Goal: Information Seeking & Learning: Learn about a topic

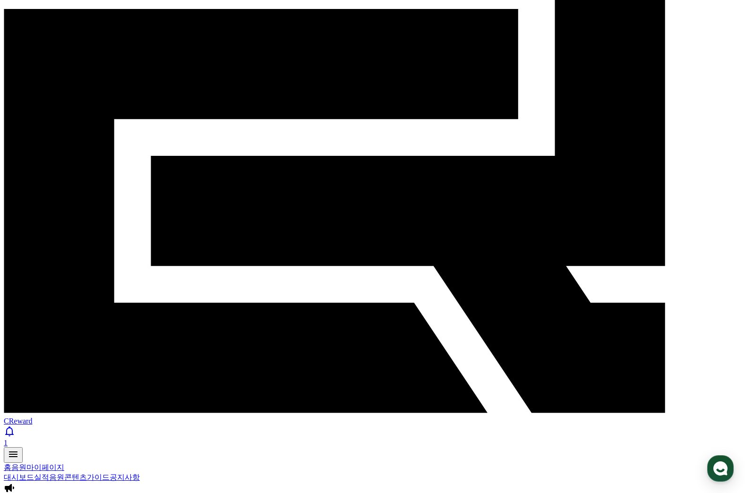
drag, startPoint x: 373, startPoint y: 386, endPoint x: 340, endPoint y: 379, distance: 33.8
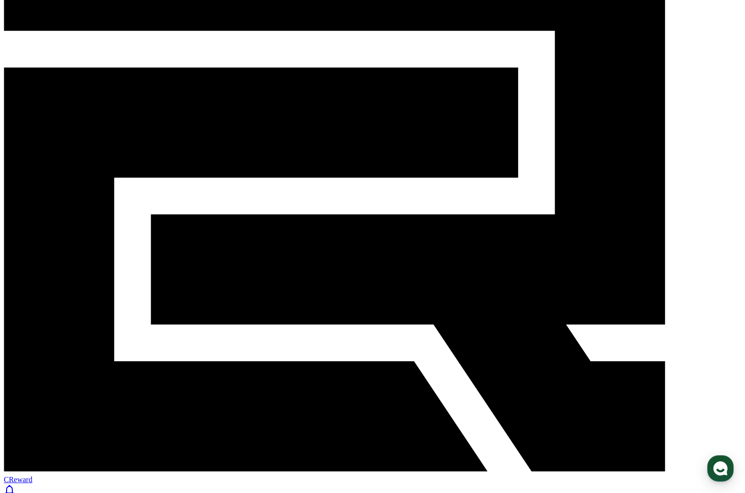
scroll to position [94, 0]
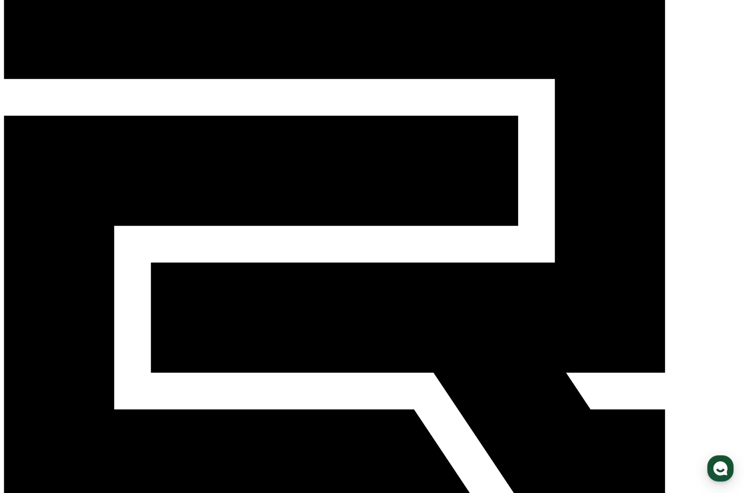
scroll to position [0, 0]
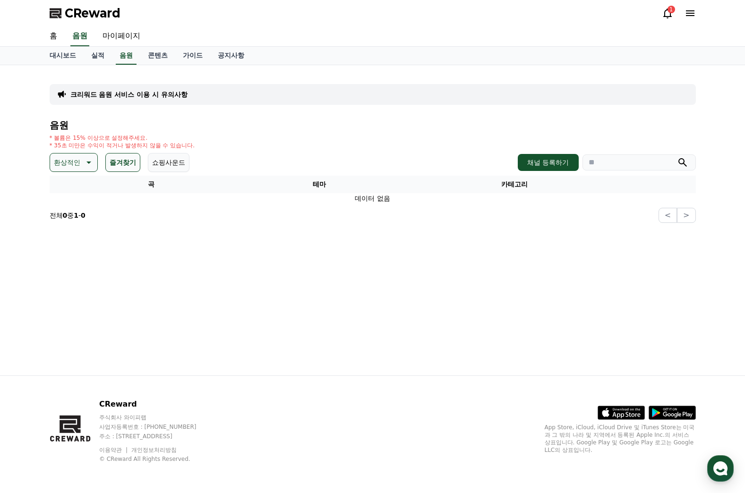
click at [129, 159] on button "즐겨찾기" at bounding box center [122, 162] width 35 height 19
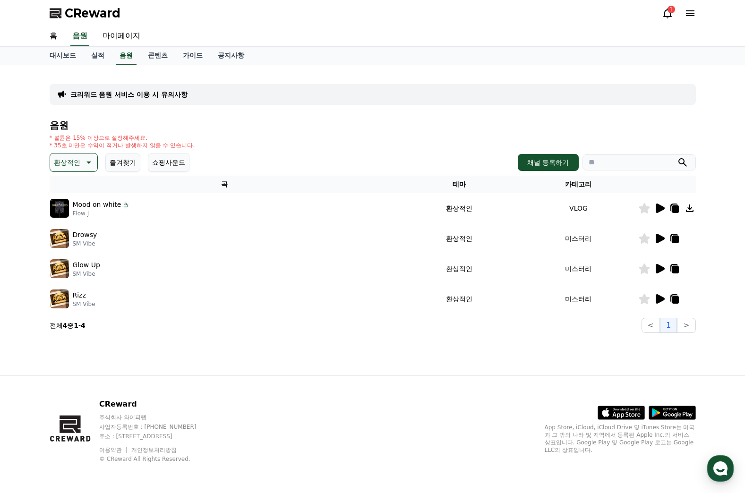
click at [662, 240] on icon at bounding box center [660, 238] width 9 height 9
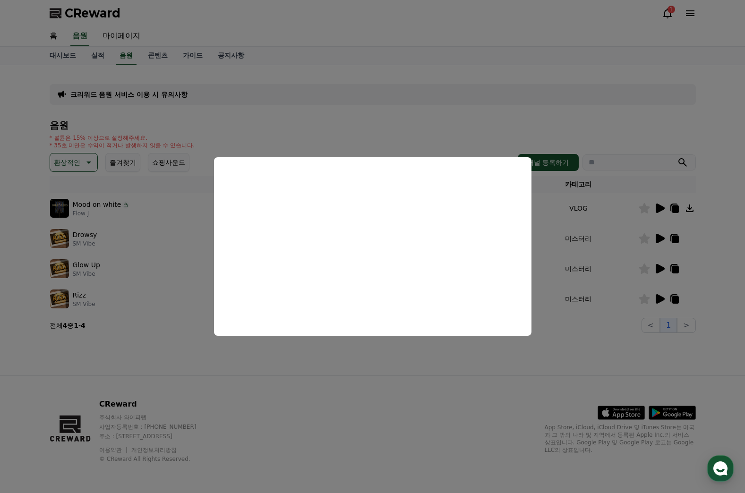
click at [657, 270] on button "close modal" at bounding box center [372, 246] width 745 height 493
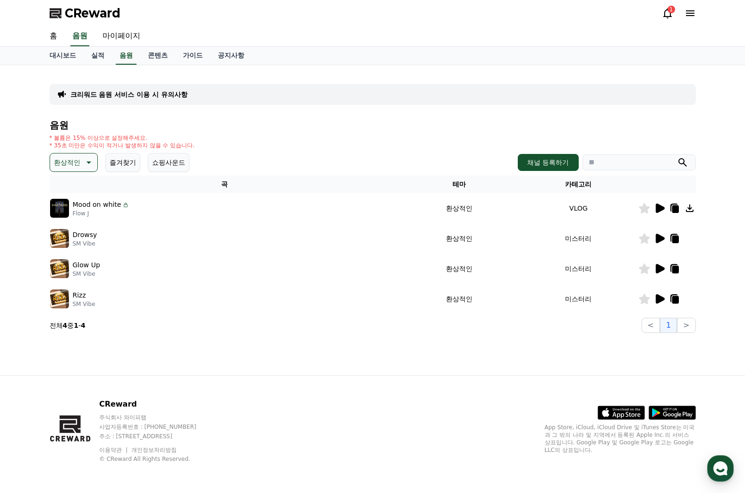
click at [657, 270] on icon at bounding box center [660, 268] width 9 height 9
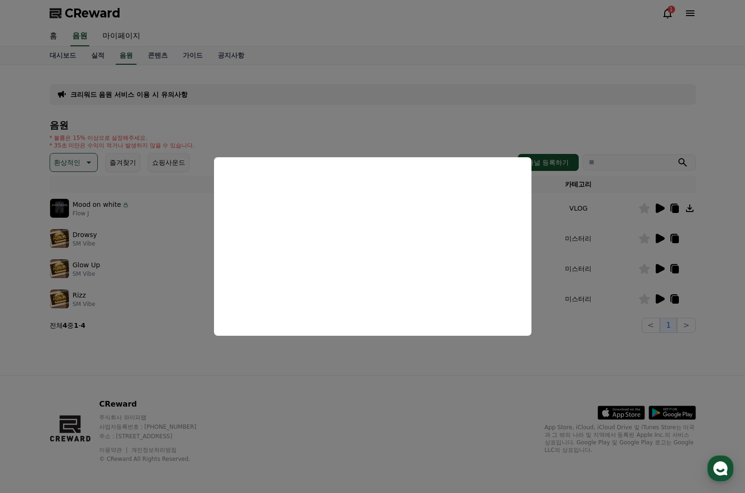
click at [659, 297] on button "close modal" at bounding box center [372, 246] width 745 height 493
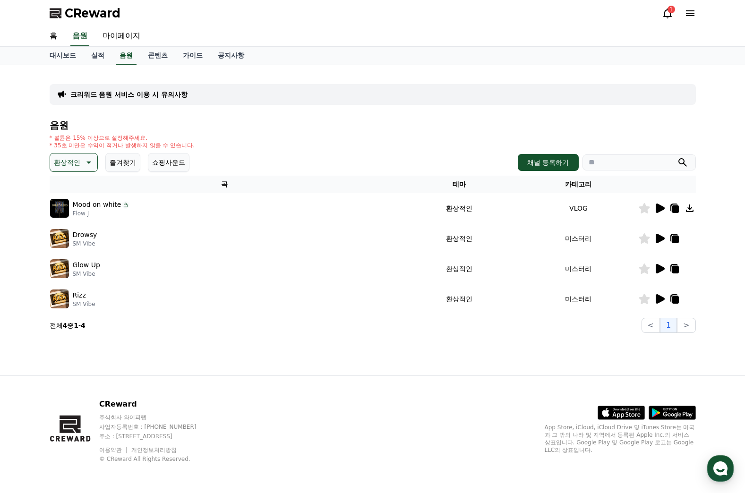
click at [659, 297] on icon at bounding box center [660, 298] width 9 height 9
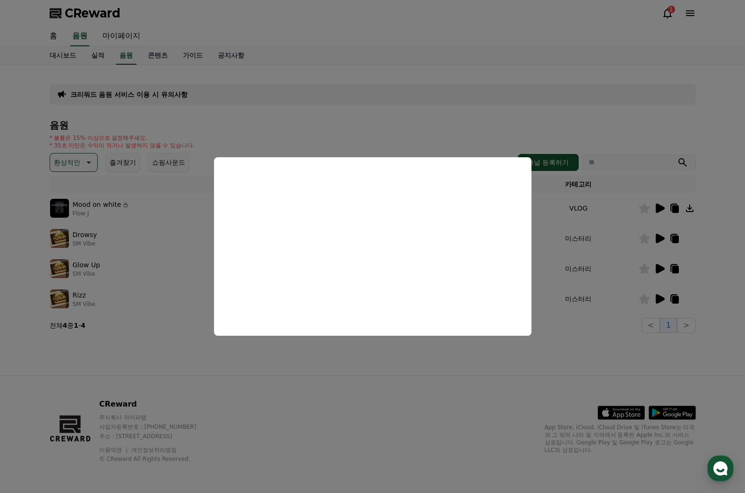
drag, startPoint x: 491, startPoint y: 387, endPoint x: 524, endPoint y: 342, distance: 55.8
click at [489, 386] on button "close modal" at bounding box center [372, 246] width 745 height 493
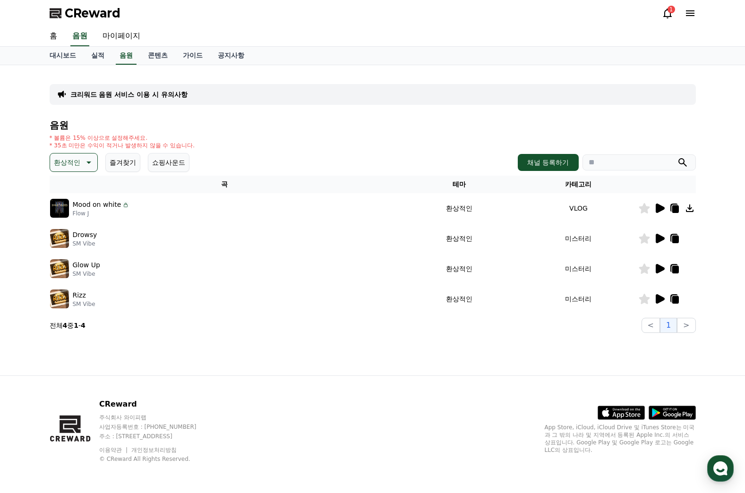
click at [661, 241] on icon at bounding box center [660, 238] width 9 height 9
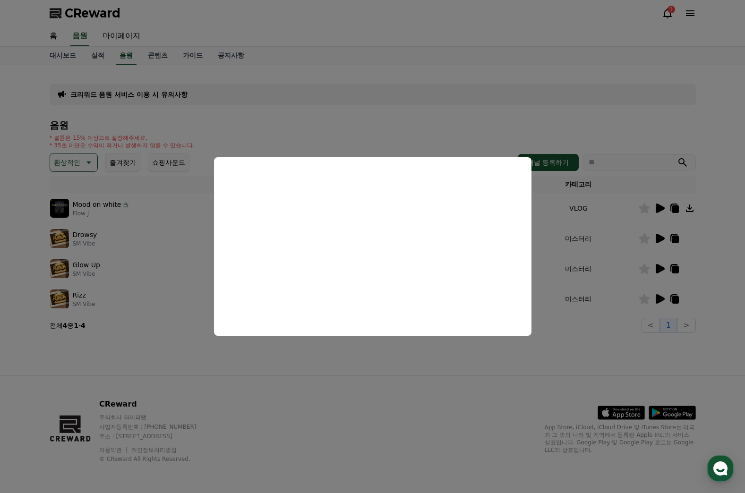
click at [644, 238] on button "close modal" at bounding box center [372, 246] width 745 height 493
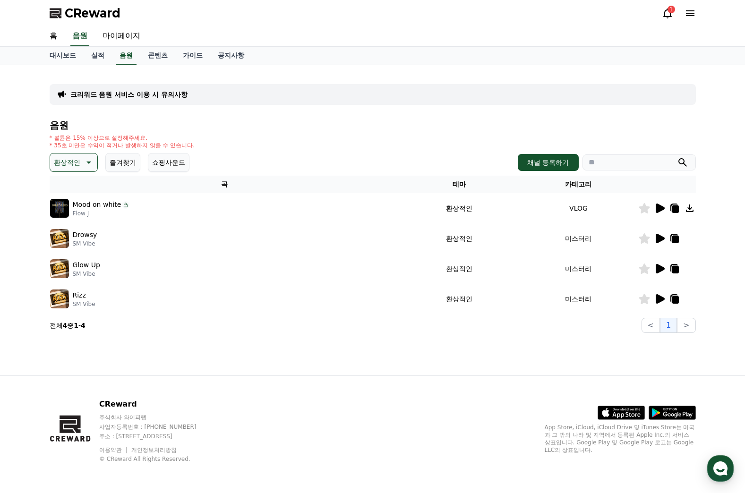
click at [646, 243] on icon at bounding box center [644, 238] width 11 height 10
click at [90, 158] on icon at bounding box center [87, 162] width 11 height 11
click at [71, 242] on button "웅장한" at bounding box center [64, 242] width 27 height 21
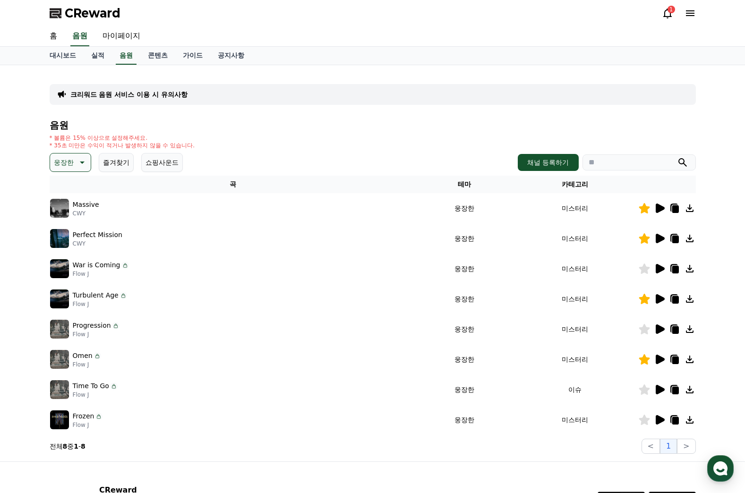
click at [72, 169] on p "웅장한" at bounding box center [64, 162] width 20 height 13
click at [61, 211] on button "어두운" at bounding box center [64, 214] width 27 height 21
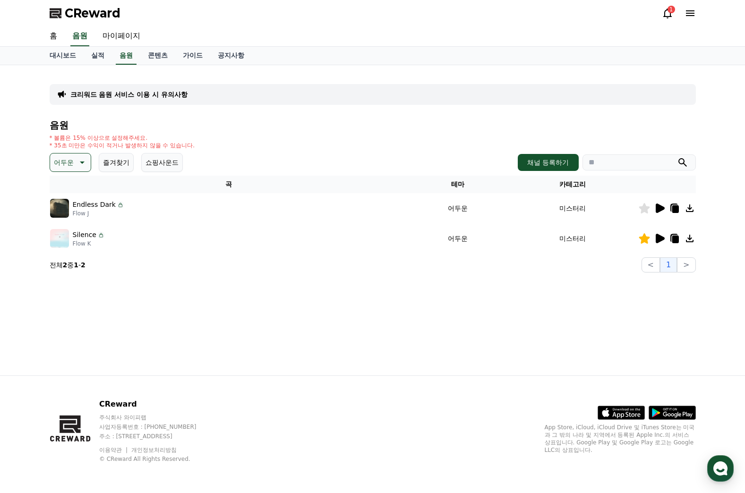
click at [73, 165] on p "어두운" at bounding box center [64, 162] width 20 height 13
click at [64, 220] on button "반전" at bounding box center [61, 217] width 21 height 21
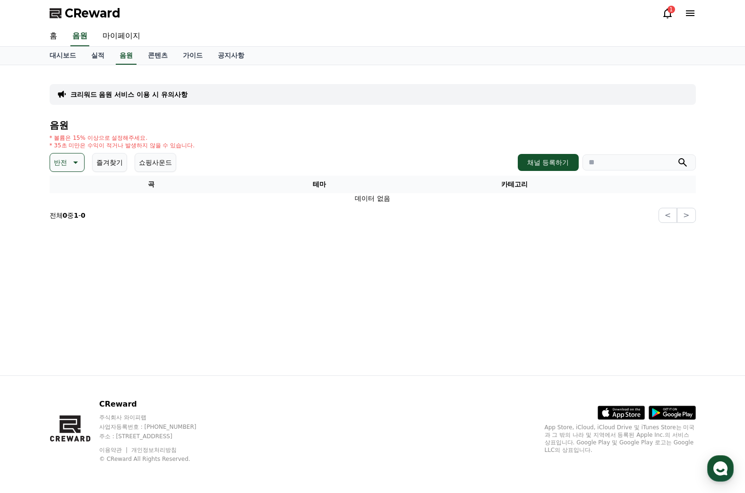
click at [59, 162] on p "반전" at bounding box center [60, 162] width 13 height 13
click at [65, 267] on button "드라마틱" at bounding box center [68, 267] width 34 height 21
click at [65, 165] on p "드라마틱" at bounding box center [67, 162] width 26 height 13
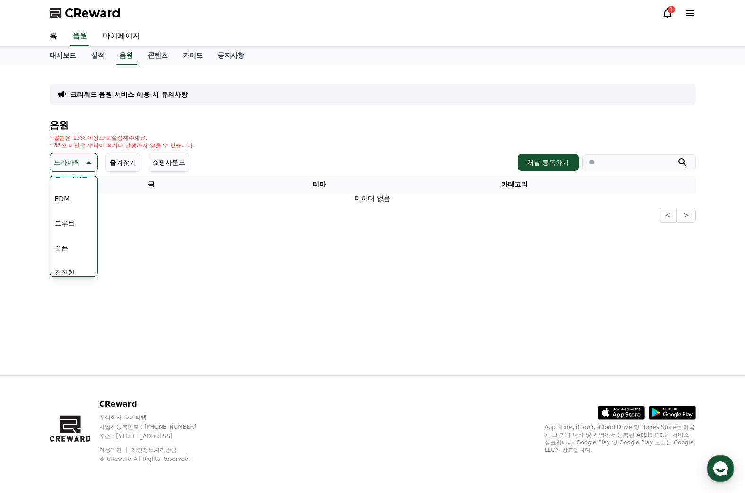
click at [64, 223] on button "그루브" at bounding box center [64, 223] width 27 height 21
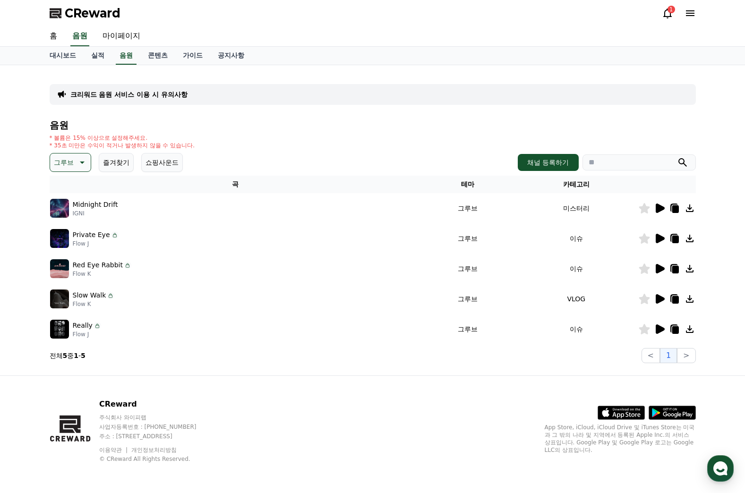
click at [660, 209] on icon at bounding box center [660, 208] width 9 height 9
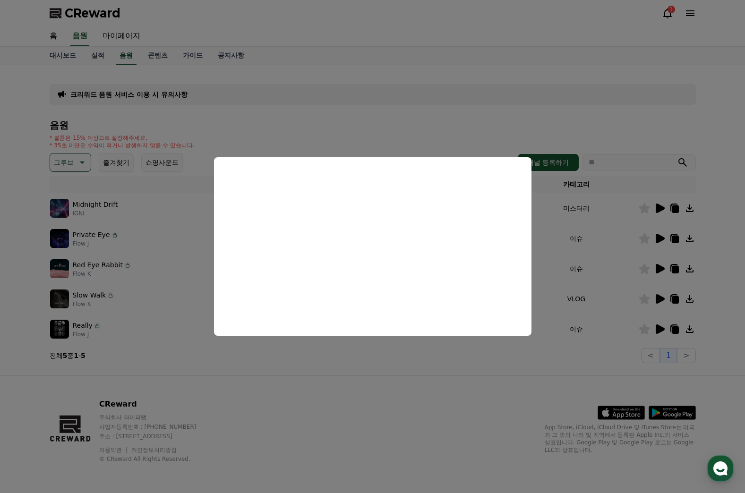
drag, startPoint x: 287, startPoint y: 128, endPoint x: 245, endPoint y: 132, distance: 42.8
click at [287, 128] on button "close modal" at bounding box center [372, 246] width 745 height 493
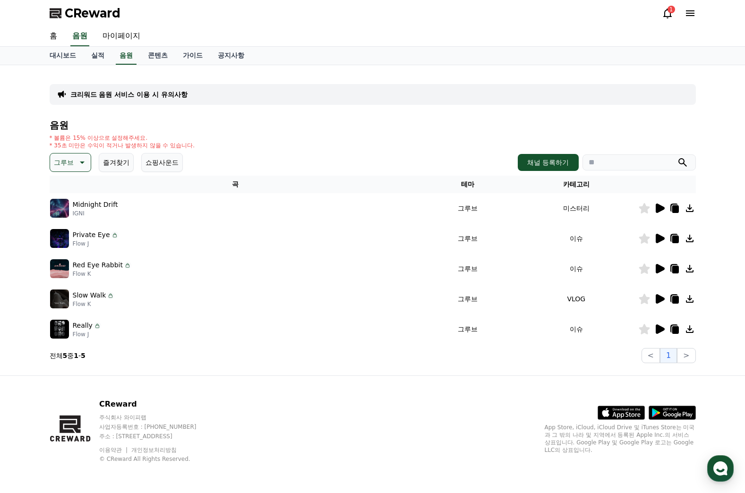
click at [80, 159] on icon at bounding box center [81, 162] width 11 height 11
click at [663, 332] on icon at bounding box center [659, 329] width 11 height 11
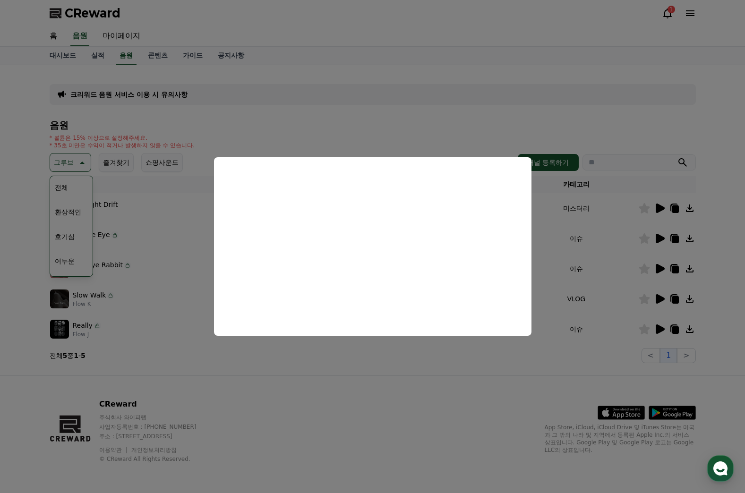
click at [660, 301] on button "close modal" at bounding box center [372, 246] width 745 height 493
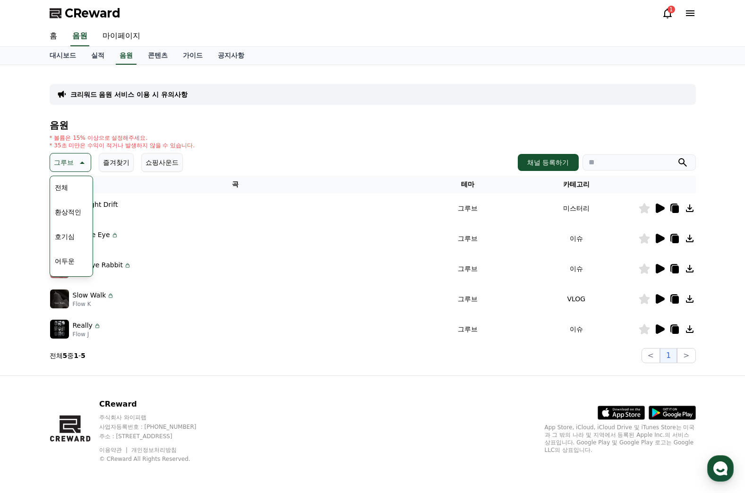
click at [660, 298] on icon at bounding box center [660, 298] width 9 height 9
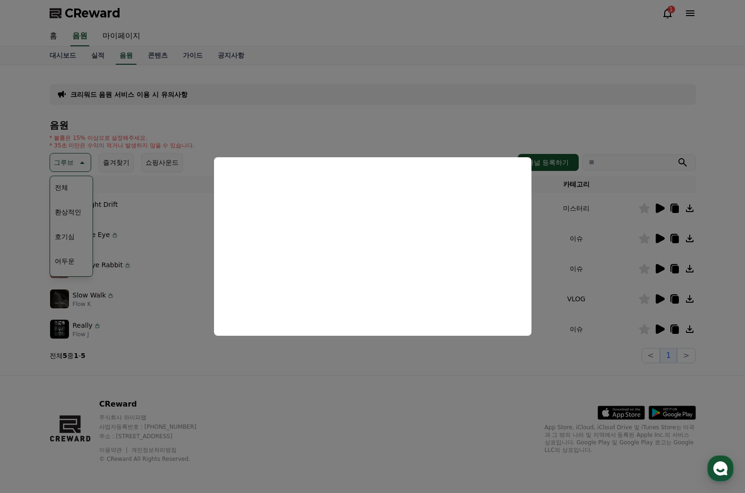
click at [78, 160] on button "close modal" at bounding box center [372, 246] width 745 height 493
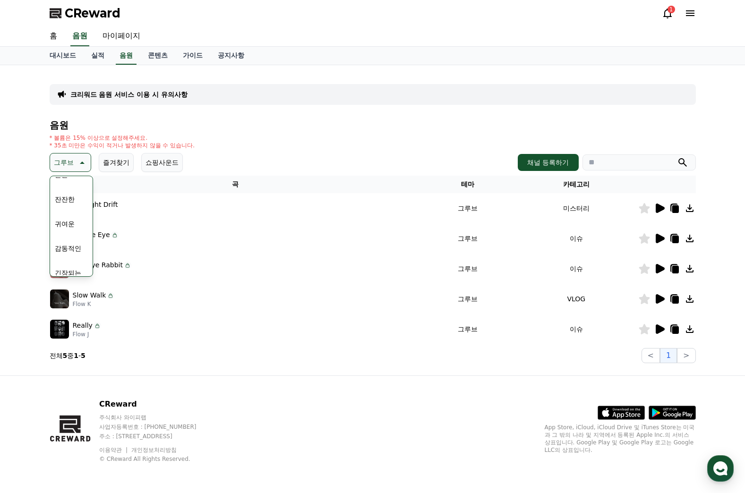
scroll to position [342, 0]
click at [68, 264] on button "감동적인" at bounding box center [68, 263] width 34 height 21
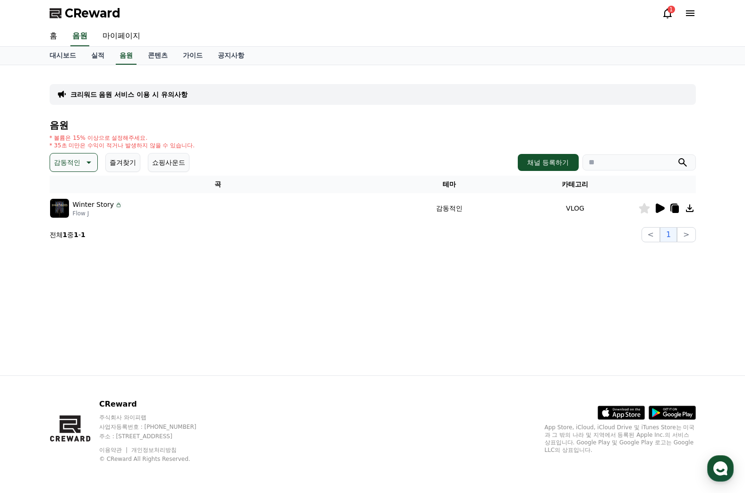
click at [659, 209] on icon at bounding box center [660, 208] width 9 height 9
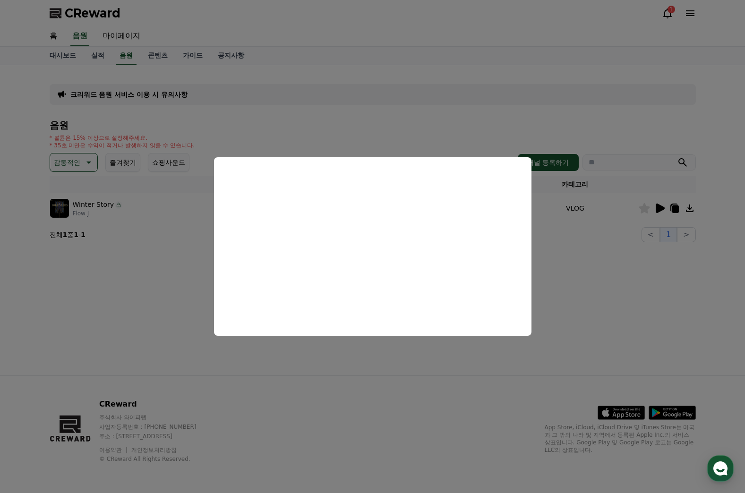
click at [644, 209] on button "close modal" at bounding box center [372, 246] width 745 height 493
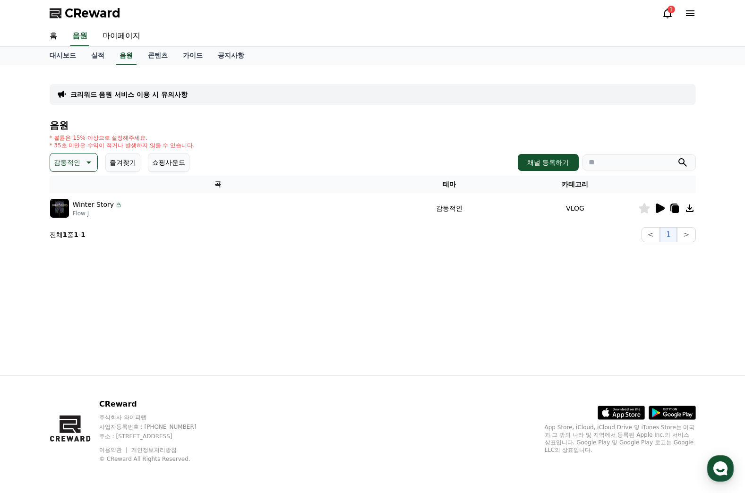
click at [643, 212] on icon at bounding box center [644, 208] width 11 height 10
click at [74, 170] on button "감동적인" at bounding box center [74, 162] width 48 height 19
click at [64, 182] on button "잔잔한" at bounding box center [64, 178] width 27 height 21
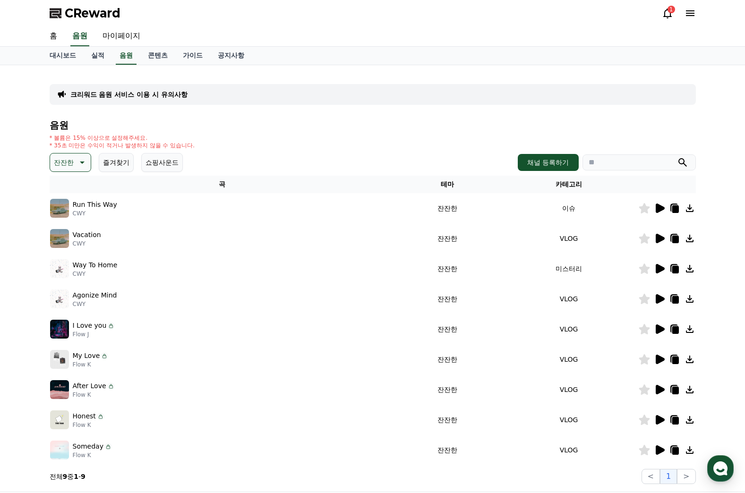
click at [660, 268] on icon at bounding box center [660, 268] width 9 height 9
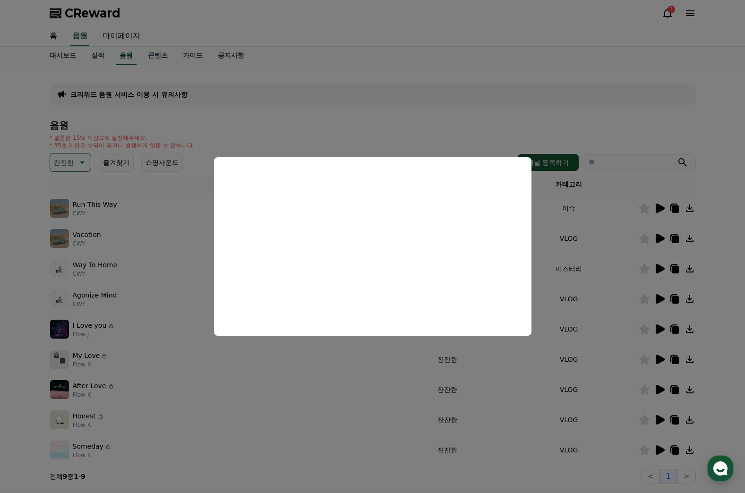
click at [507, 103] on button "close modal" at bounding box center [372, 246] width 745 height 493
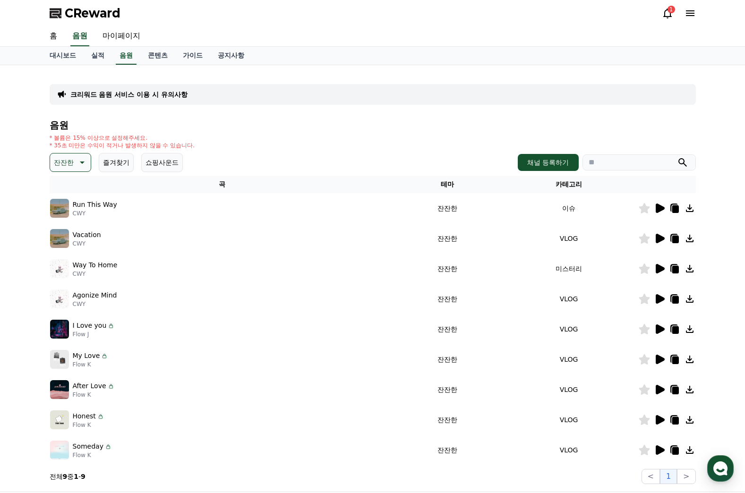
click at [656, 449] on icon at bounding box center [660, 450] width 9 height 9
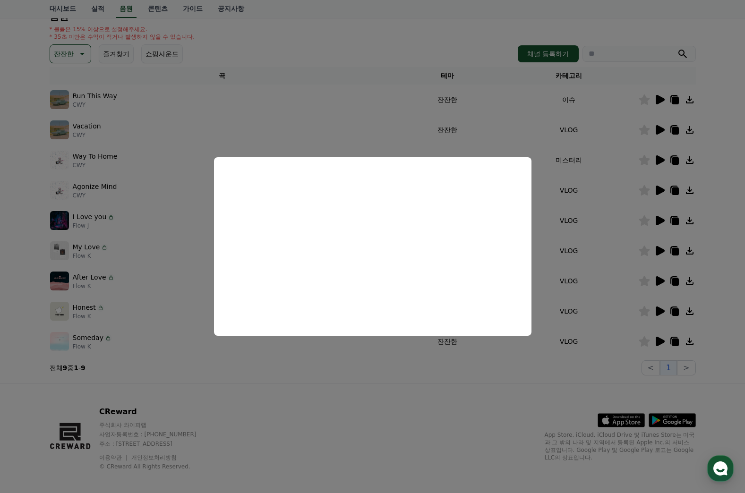
scroll to position [116, 0]
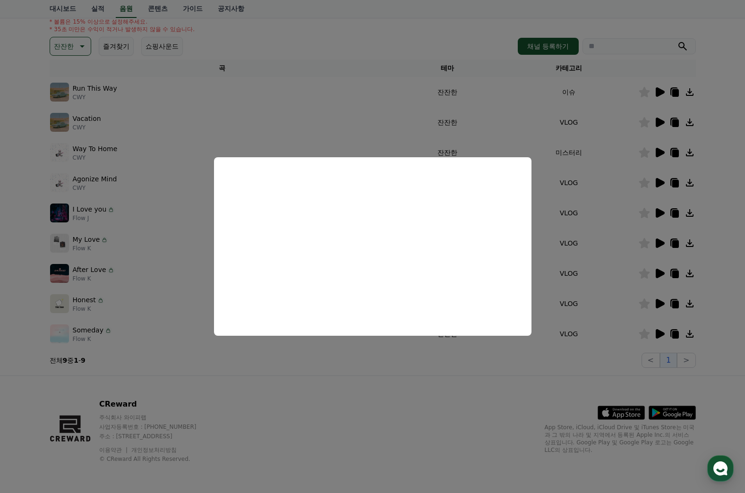
click at [0, 149] on html "CReward 1 홈 음원 마이페이지 대시보드 실적 음원 콘텐츠 가이드 공지사항 크리워드 음원 서비스 이용 시 유의사항 음원 * 볼륨은 15%…" at bounding box center [372, 189] width 745 height 610
click at [398, 418] on button "close modal" at bounding box center [372, 246] width 745 height 493
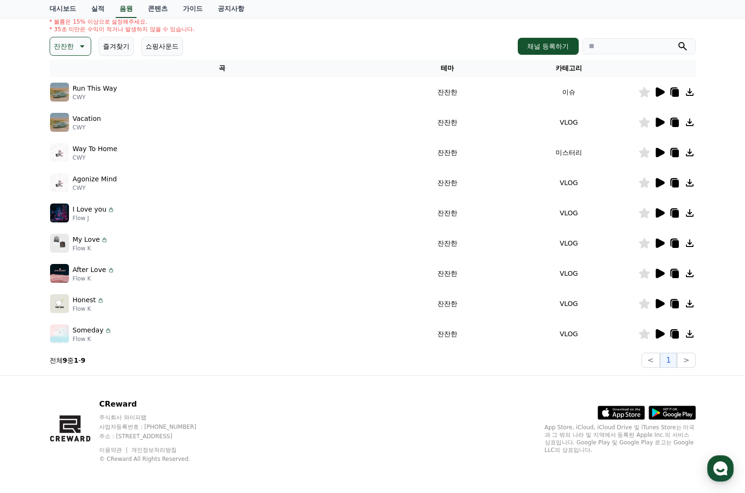
click at [658, 183] on icon at bounding box center [660, 182] width 9 height 9
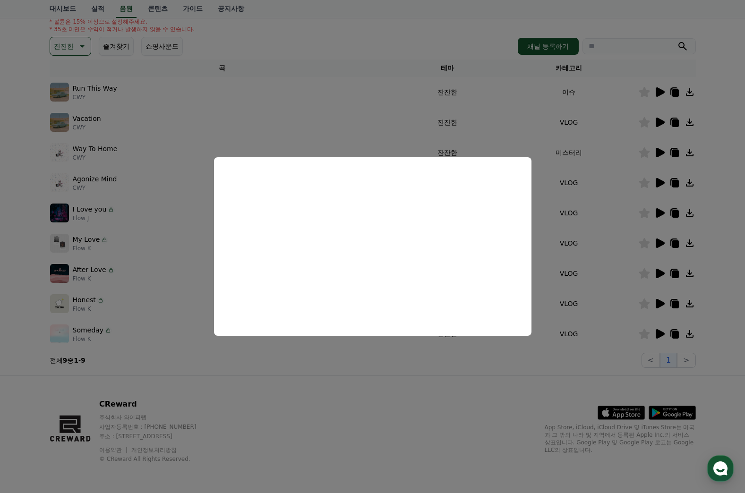
click at [659, 123] on button "close modal" at bounding box center [372, 246] width 745 height 493
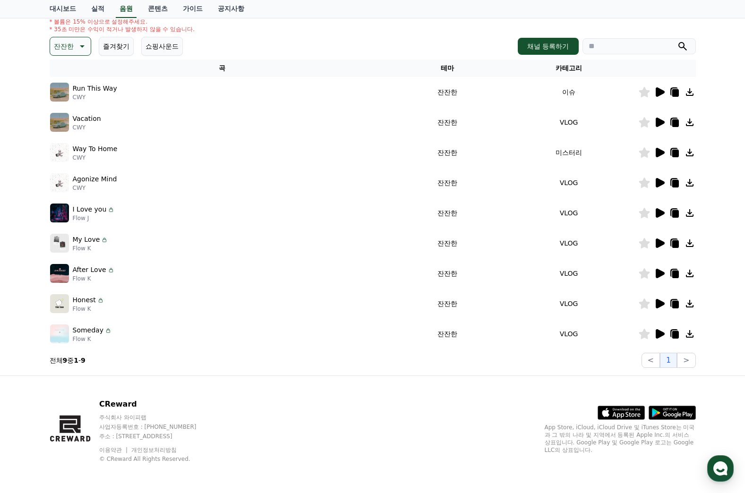
click at [661, 123] on icon at bounding box center [660, 122] width 9 height 9
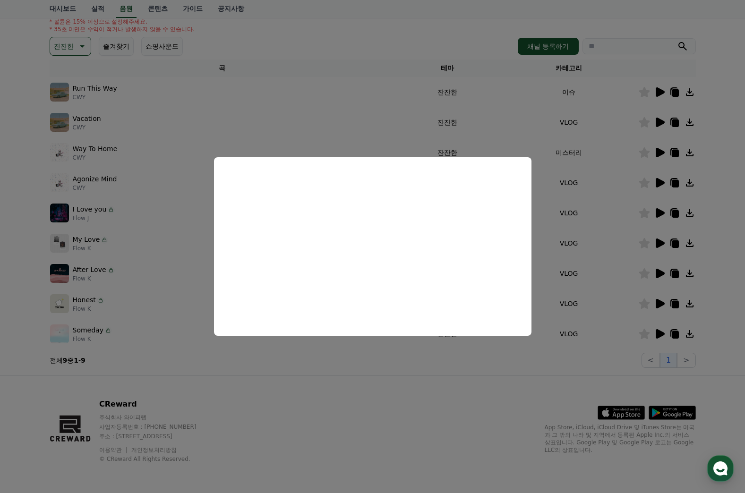
click at [421, 406] on button "close modal" at bounding box center [372, 246] width 745 height 493
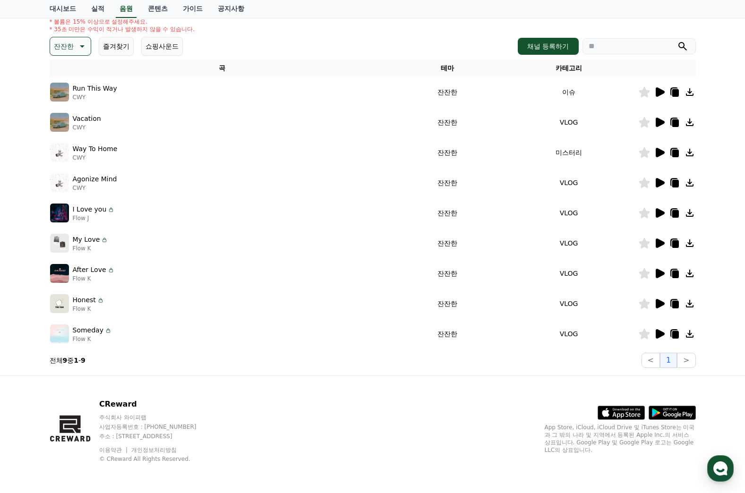
click at [661, 152] on icon at bounding box center [660, 152] width 9 height 9
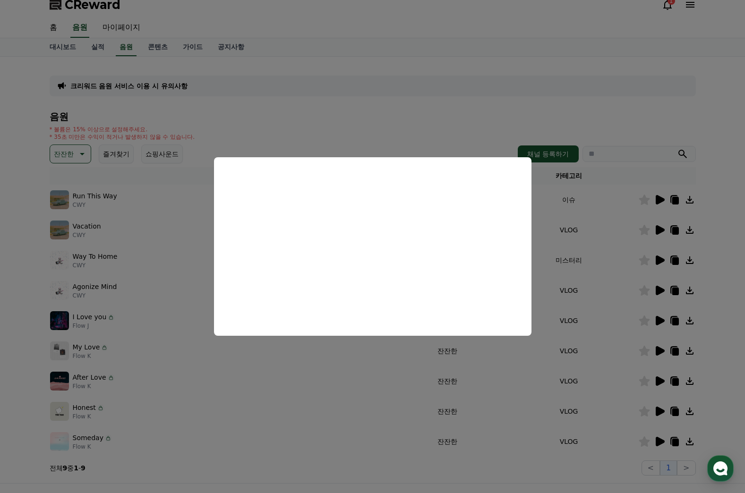
scroll to position [0, 0]
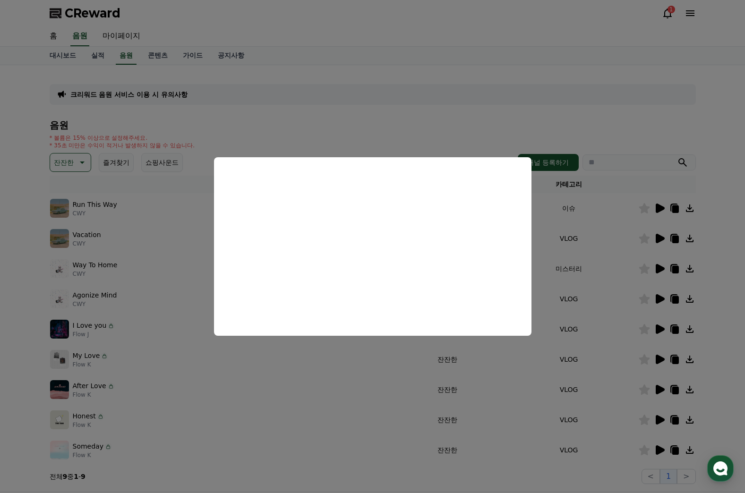
click at [62, 164] on button "close modal" at bounding box center [372, 246] width 745 height 493
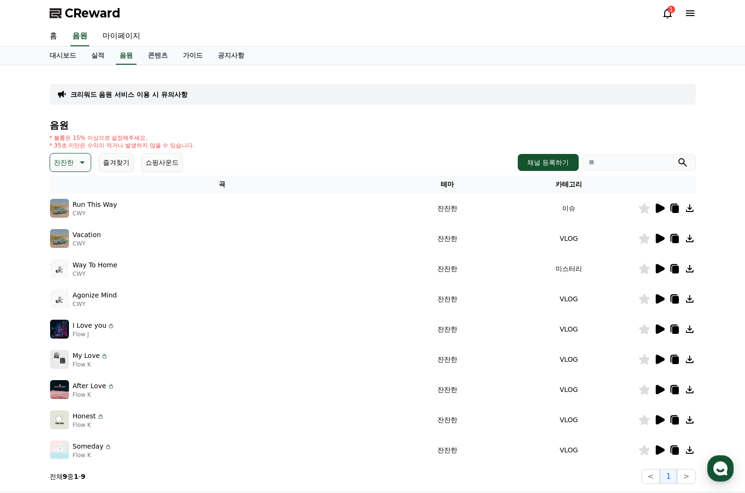
click at [72, 157] on p "잔잔한" at bounding box center [64, 162] width 20 height 13
click at [68, 264] on button "어두운" at bounding box center [64, 261] width 27 height 21
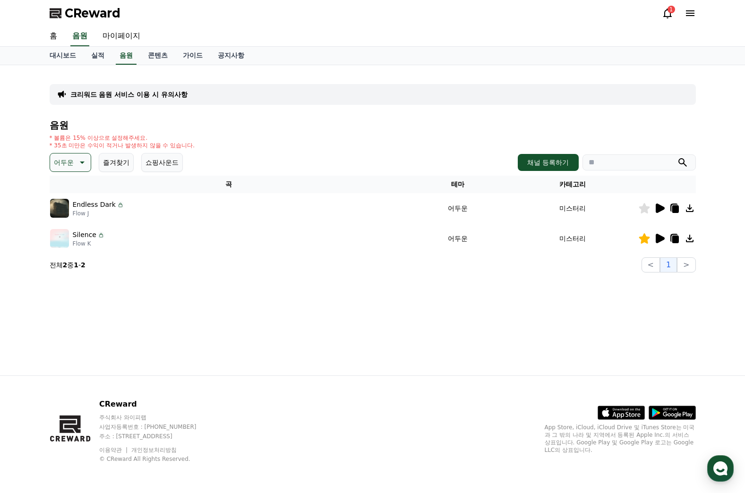
click at [84, 162] on icon at bounding box center [81, 162] width 11 height 11
click at [65, 200] on button "EDM" at bounding box center [62, 199] width 23 height 21
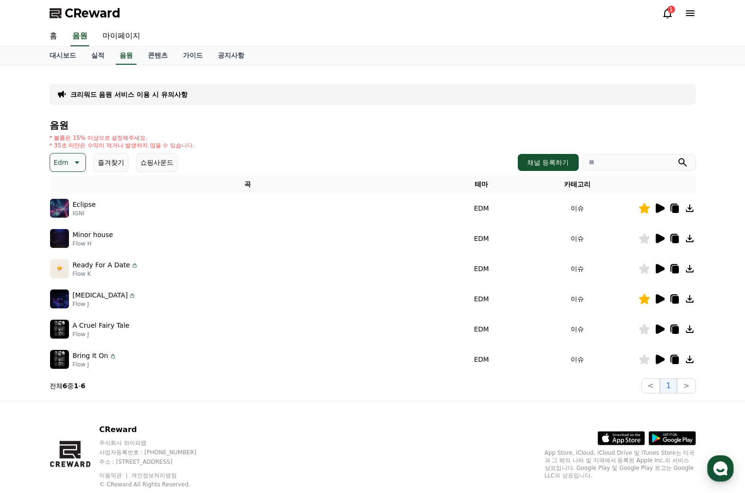
click at [660, 269] on icon at bounding box center [660, 268] width 9 height 9
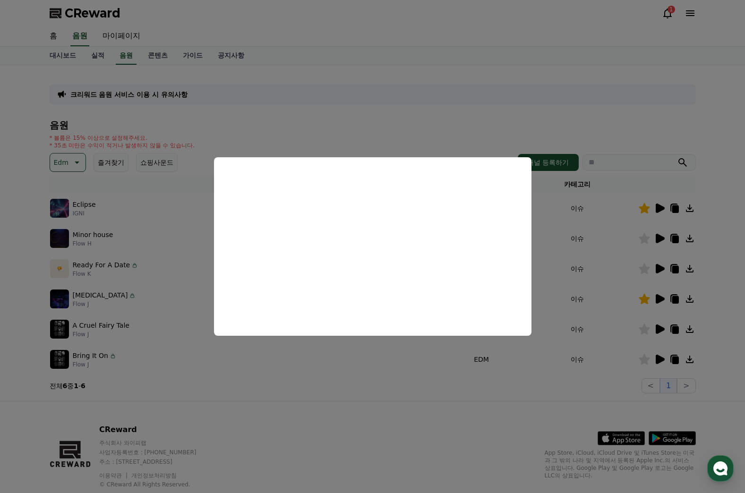
click at [658, 361] on button "close modal" at bounding box center [372, 246] width 745 height 493
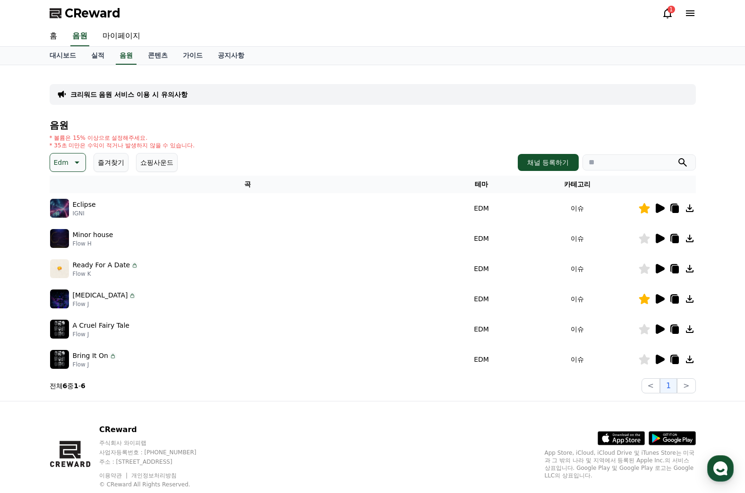
click at [661, 360] on icon at bounding box center [660, 359] width 9 height 9
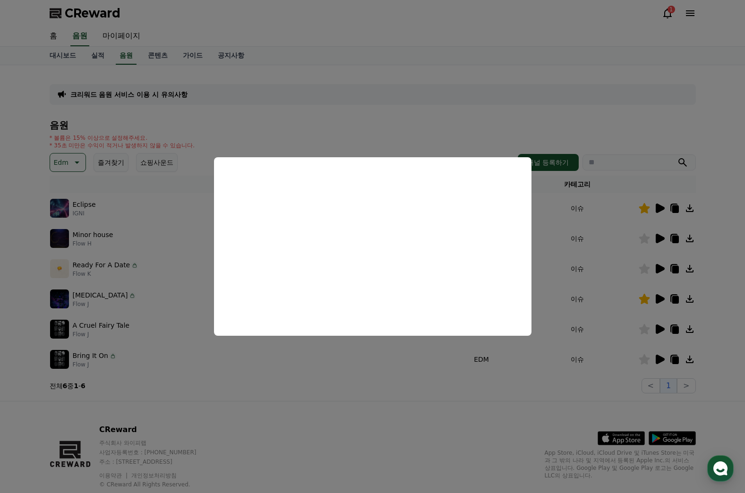
click at [659, 267] on button "close modal" at bounding box center [372, 246] width 745 height 493
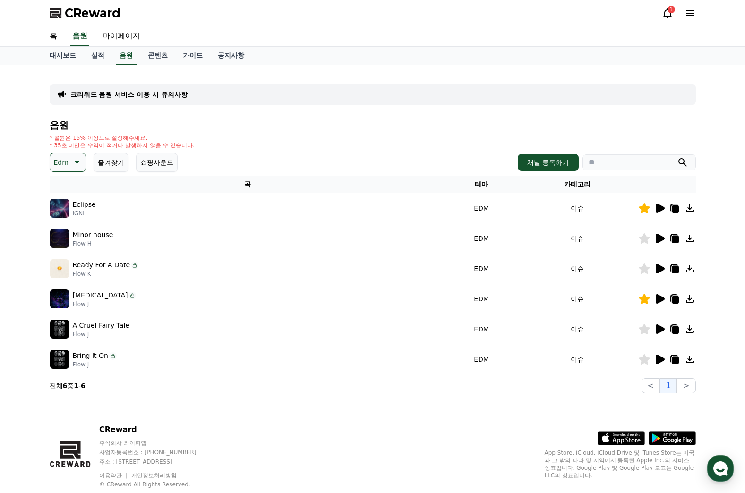
click at [657, 267] on icon at bounding box center [660, 268] width 9 height 9
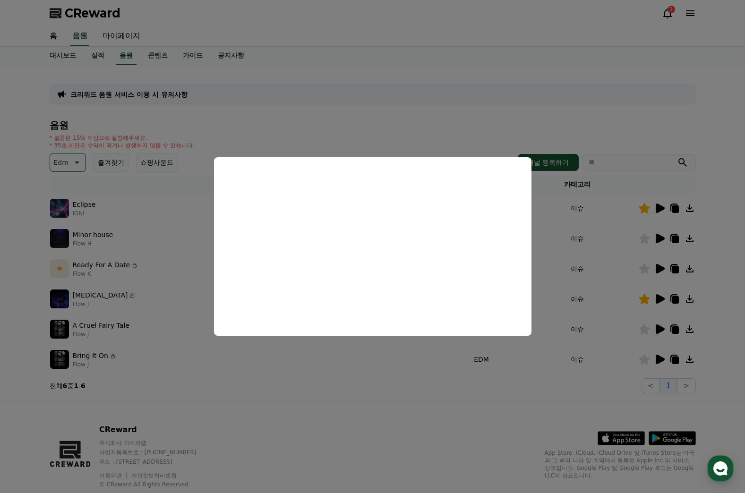
click at [608, 77] on button "close modal" at bounding box center [372, 246] width 745 height 493
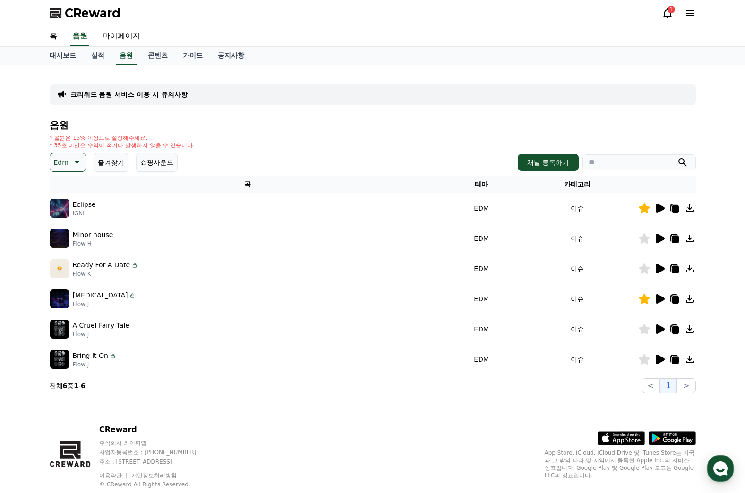
click at [660, 239] on icon at bounding box center [660, 238] width 9 height 9
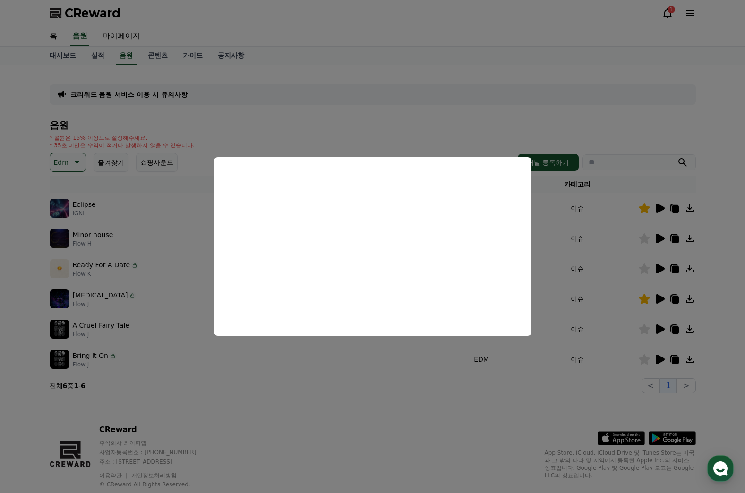
click at [309, 134] on button "close modal" at bounding box center [372, 246] width 745 height 493
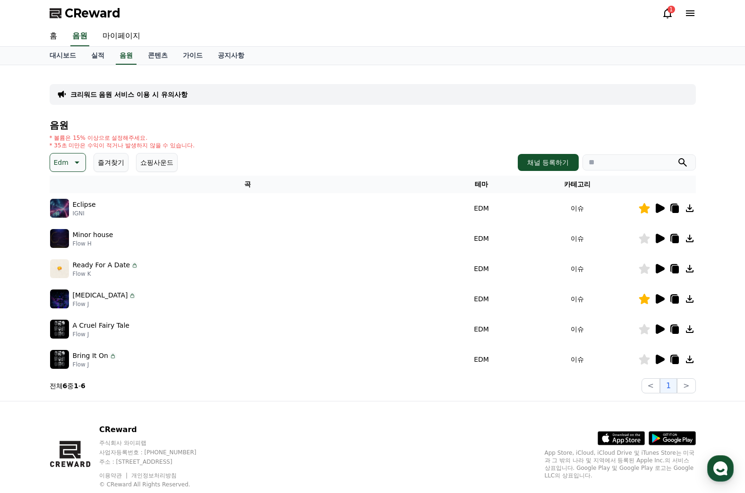
click at [664, 239] on icon at bounding box center [660, 238] width 9 height 9
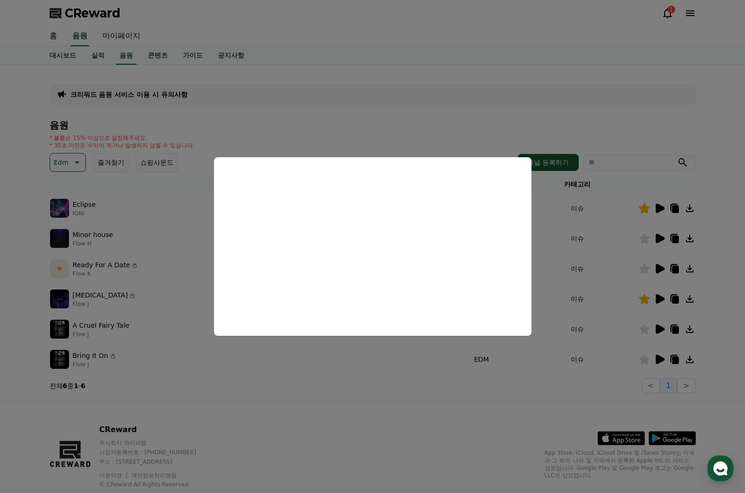
click at [398, 116] on button "close modal" at bounding box center [372, 246] width 745 height 493
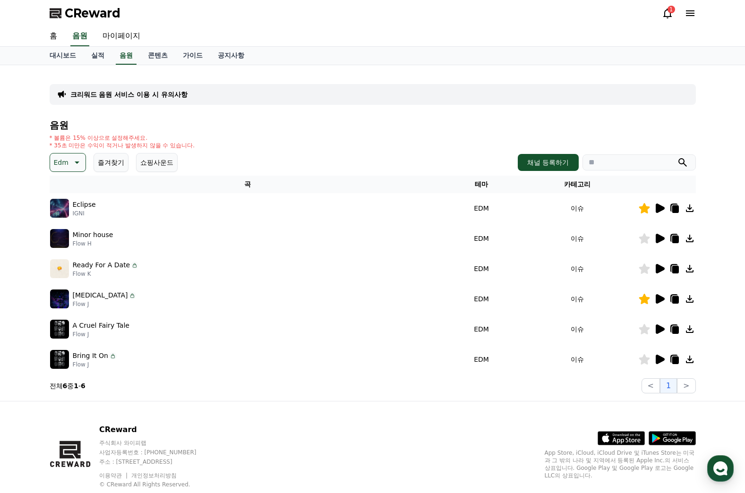
click at [67, 165] on button "Edm" at bounding box center [68, 162] width 36 height 19
click at [69, 240] on button "긴장되는" at bounding box center [68, 240] width 34 height 21
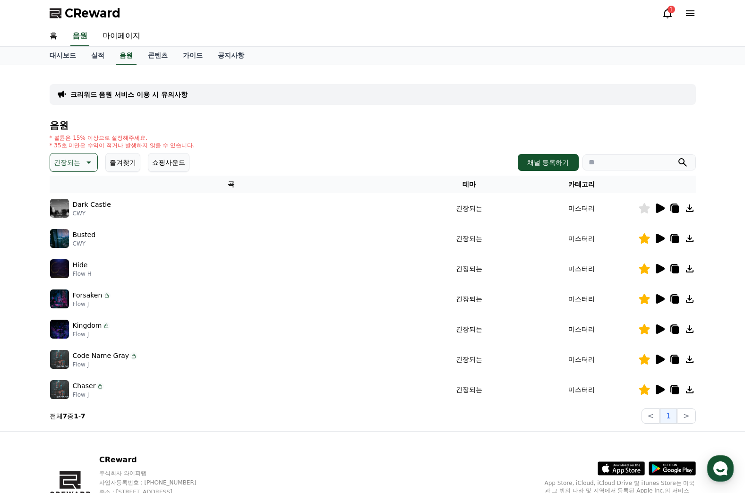
click at [659, 270] on icon at bounding box center [660, 268] width 9 height 9
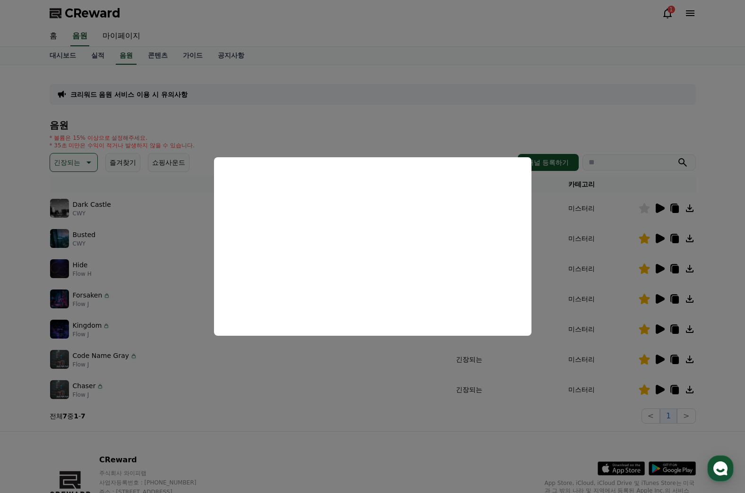
click at [335, 112] on button "close modal" at bounding box center [372, 246] width 745 height 493
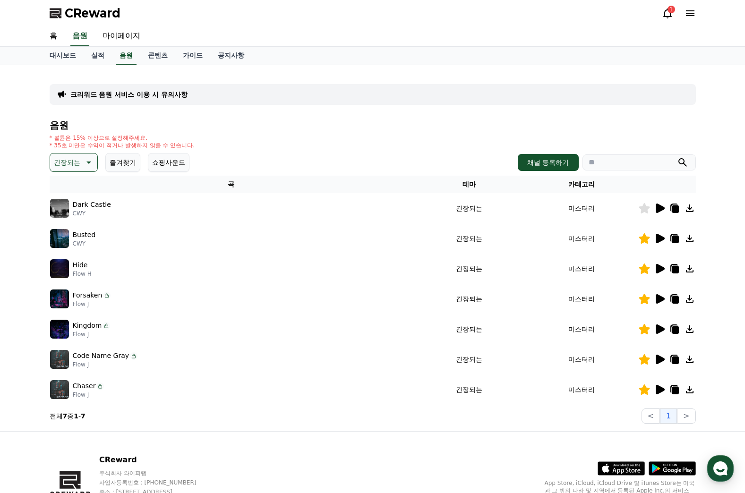
click at [661, 208] on icon at bounding box center [660, 208] width 9 height 9
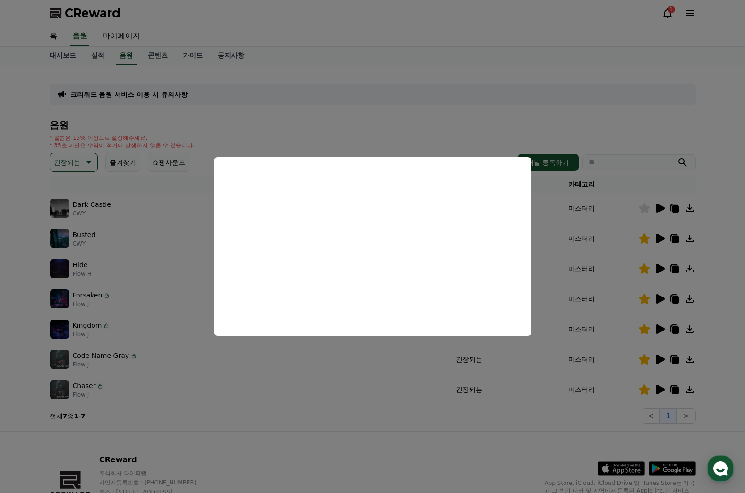
click at [462, 98] on button "close modal" at bounding box center [372, 246] width 745 height 493
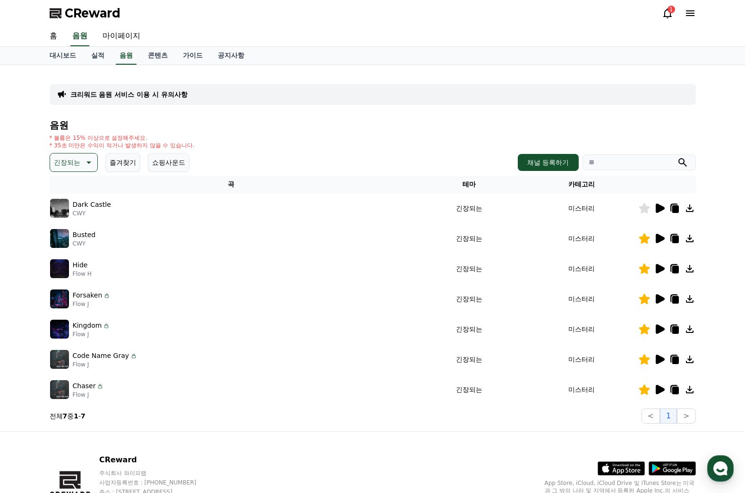
click at [648, 209] on icon at bounding box center [644, 208] width 11 height 10
click at [661, 298] on icon at bounding box center [660, 298] width 9 height 9
